Goal: Task Accomplishment & Management: Manage account settings

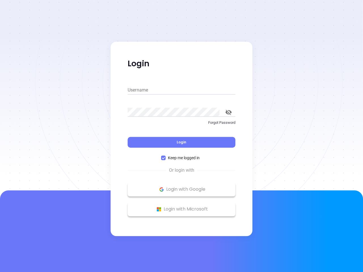
click at [181, 136] on div "Login" at bounding box center [182, 139] width 108 height 18
click at [181, 90] on input "Username" at bounding box center [182, 90] width 108 height 9
click at [228, 112] on icon "toggle password visibility" at bounding box center [228, 112] width 6 height 5
click at [181, 142] on span "Login" at bounding box center [182, 142] width 10 height 5
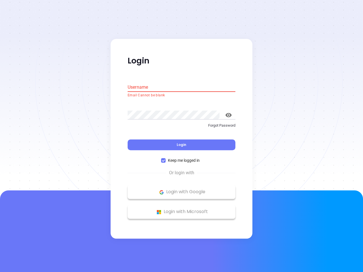
click at [181, 158] on span "Keep me logged in" at bounding box center [184, 161] width 36 height 6
click at [166, 158] on input "Keep me logged in" at bounding box center [163, 160] width 5 height 5
checkbox input "false"
click at [181, 189] on p "Login with Google" at bounding box center [181, 192] width 102 height 9
click at [181, 209] on p "Login with Microsoft" at bounding box center [181, 212] width 102 height 9
